Goal: Download file/media

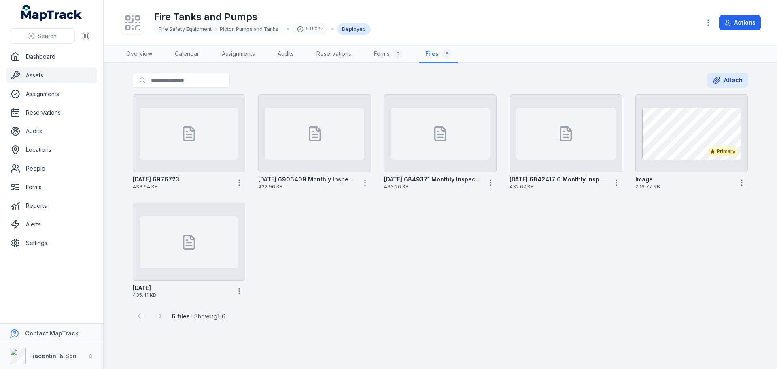
click at [419, 250] on div "[DATE] 6976723 433.94 KB [DATE] 6906409 Monthly Inspection 432.96 KB [DATE] 684…" at bounding box center [441, 196] width 622 height 211
click at [617, 181] on icon "button" at bounding box center [616, 183] width 8 height 8
click at [574, 214] on link "Download" at bounding box center [560, 217] width 27 height 8
click at [130, 52] on link "Overview" at bounding box center [139, 54] width 39 height 17
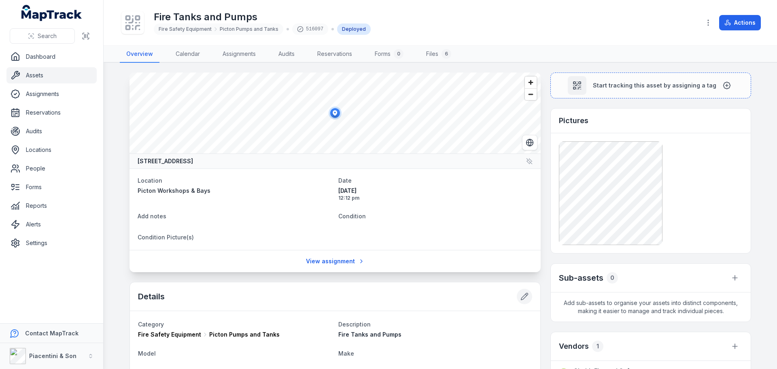
click at [525, 292] on button at bounding box center [524, 296] width 15 height 15
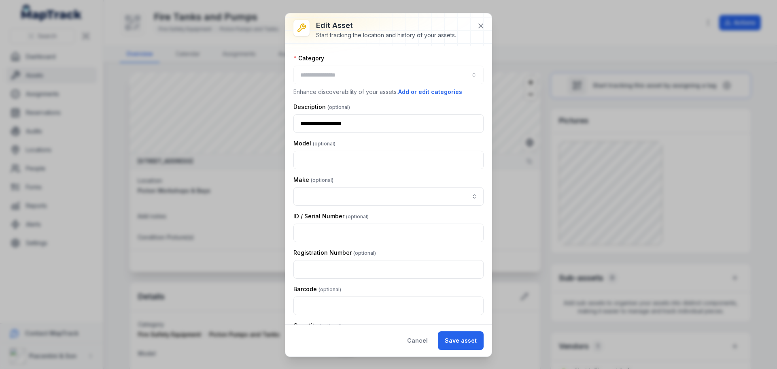
type input "**********"
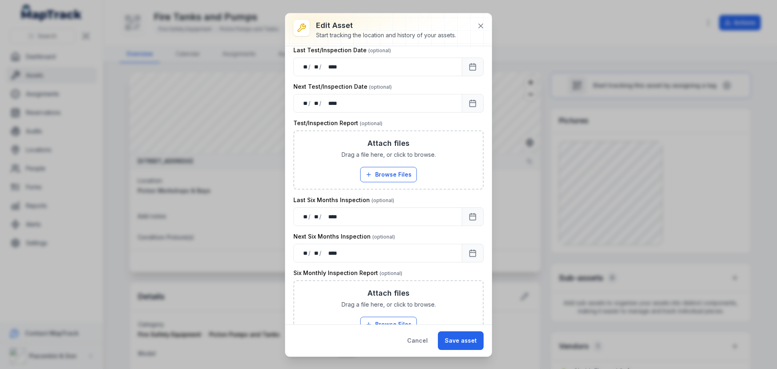
scroll to position [412, 0]
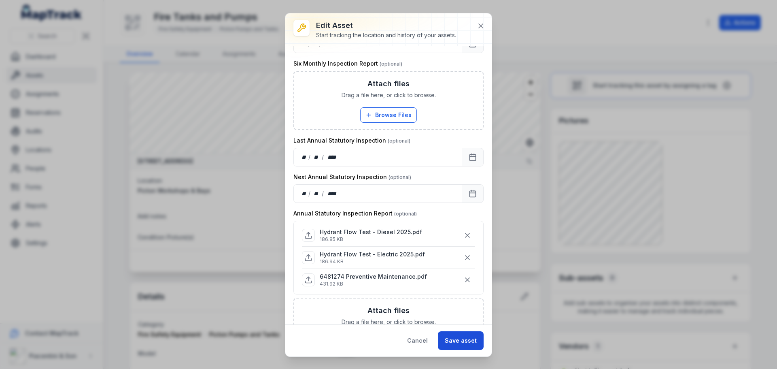
click at [462, 339] on button "Save asset" at bounding box center [461, 340] width 46 height 19
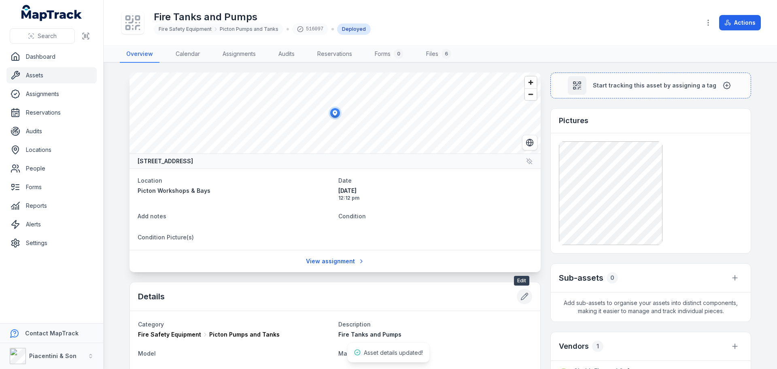
click at [527, 293] on button at bounding box center [524, 296] width 15 height 15
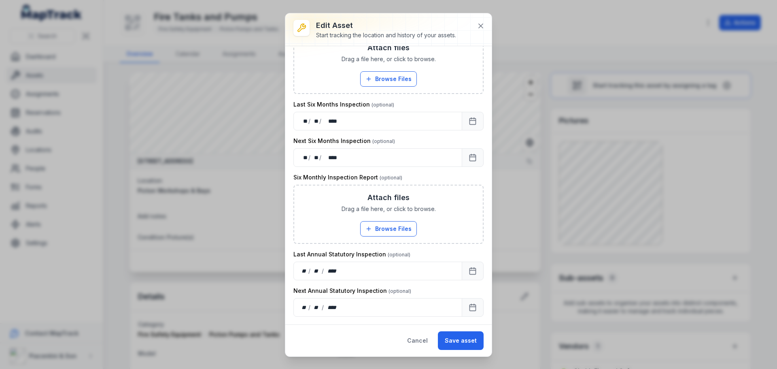
scroll to position [405, 0]
